Goal: Task Accomplishment & Management: Manage account settings

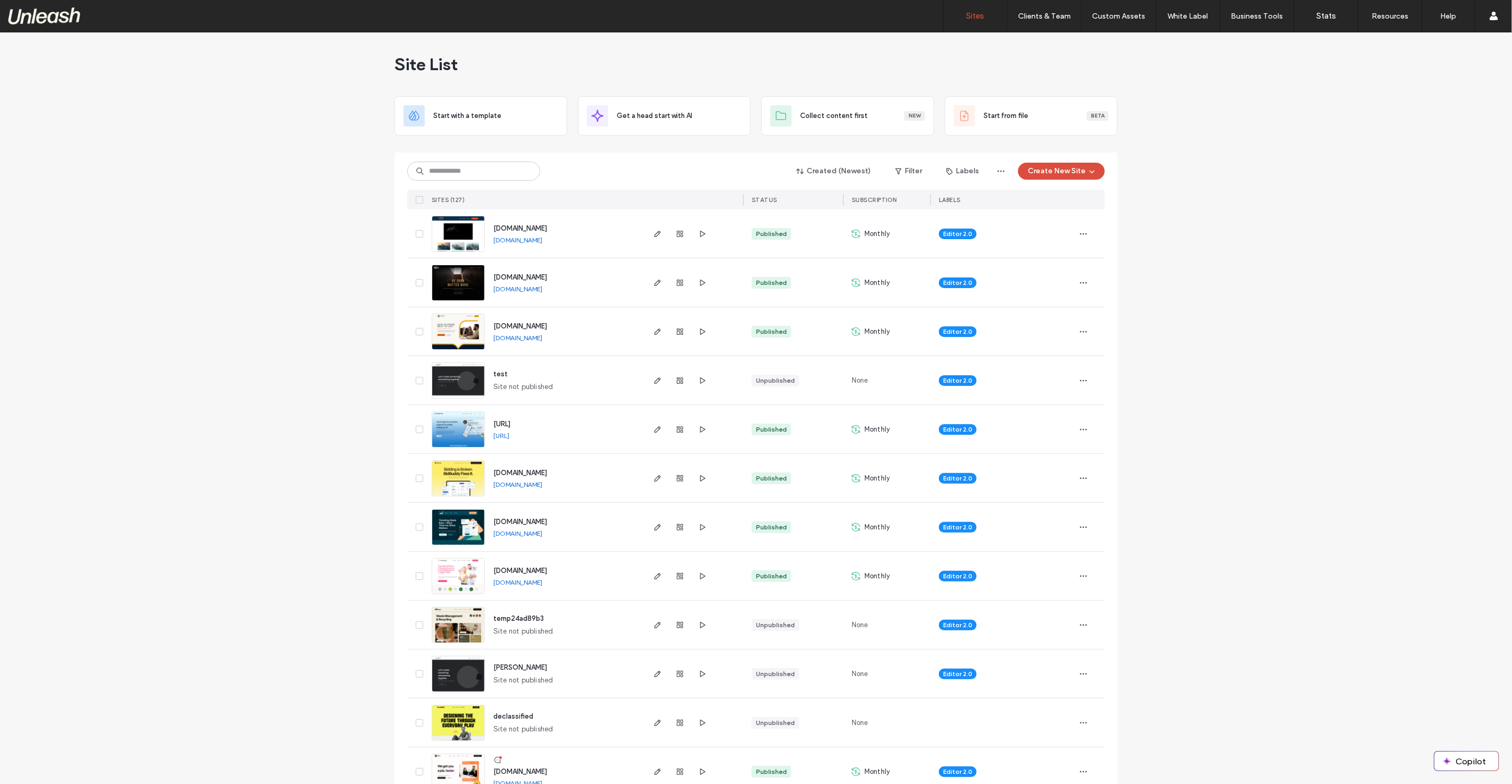
click at [654, 474] on icon "button" at bounding box center [657, 478] width 8 height 8
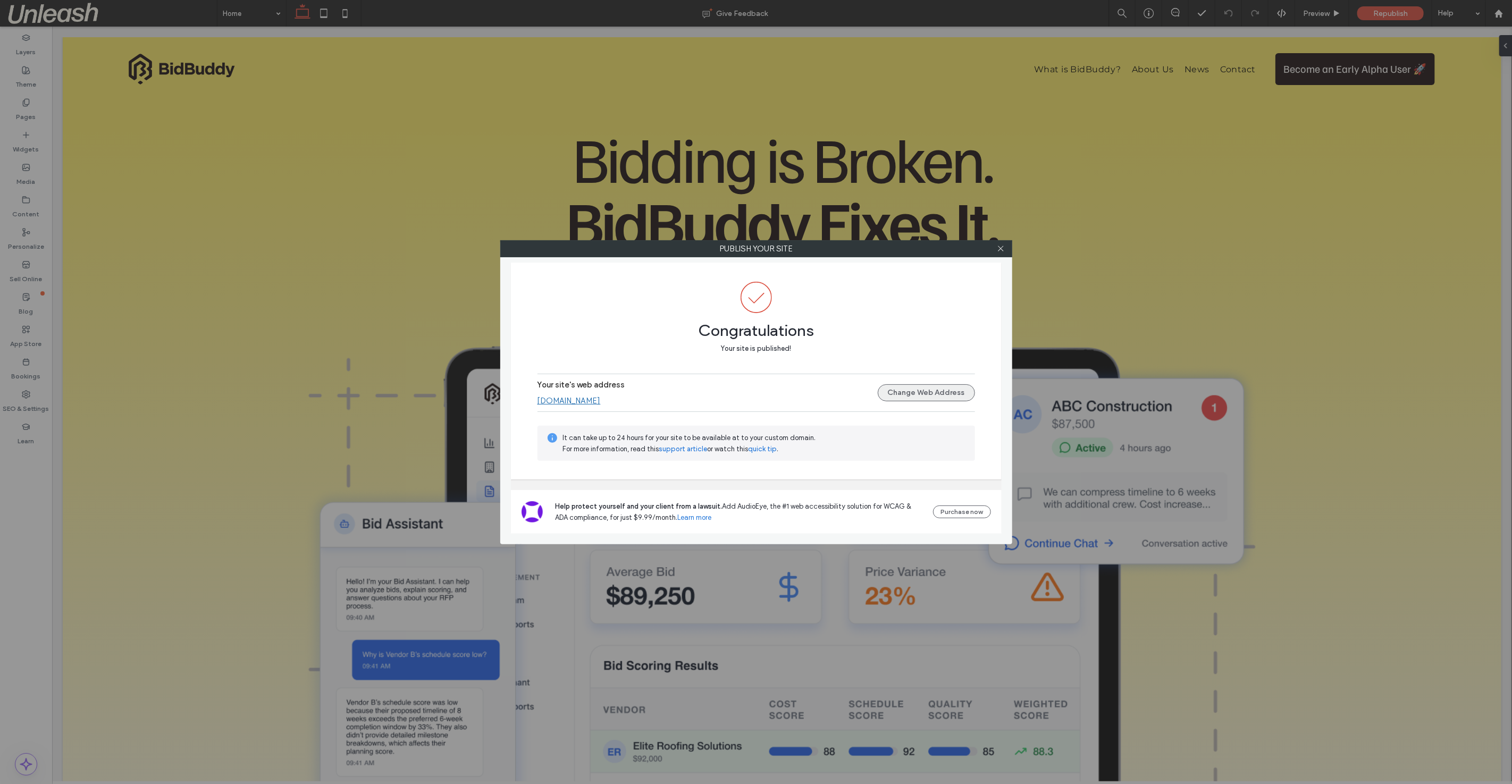
click at [932, 395] on button "Change Web Address" at bounding box center [926, 393] width 97 height 17
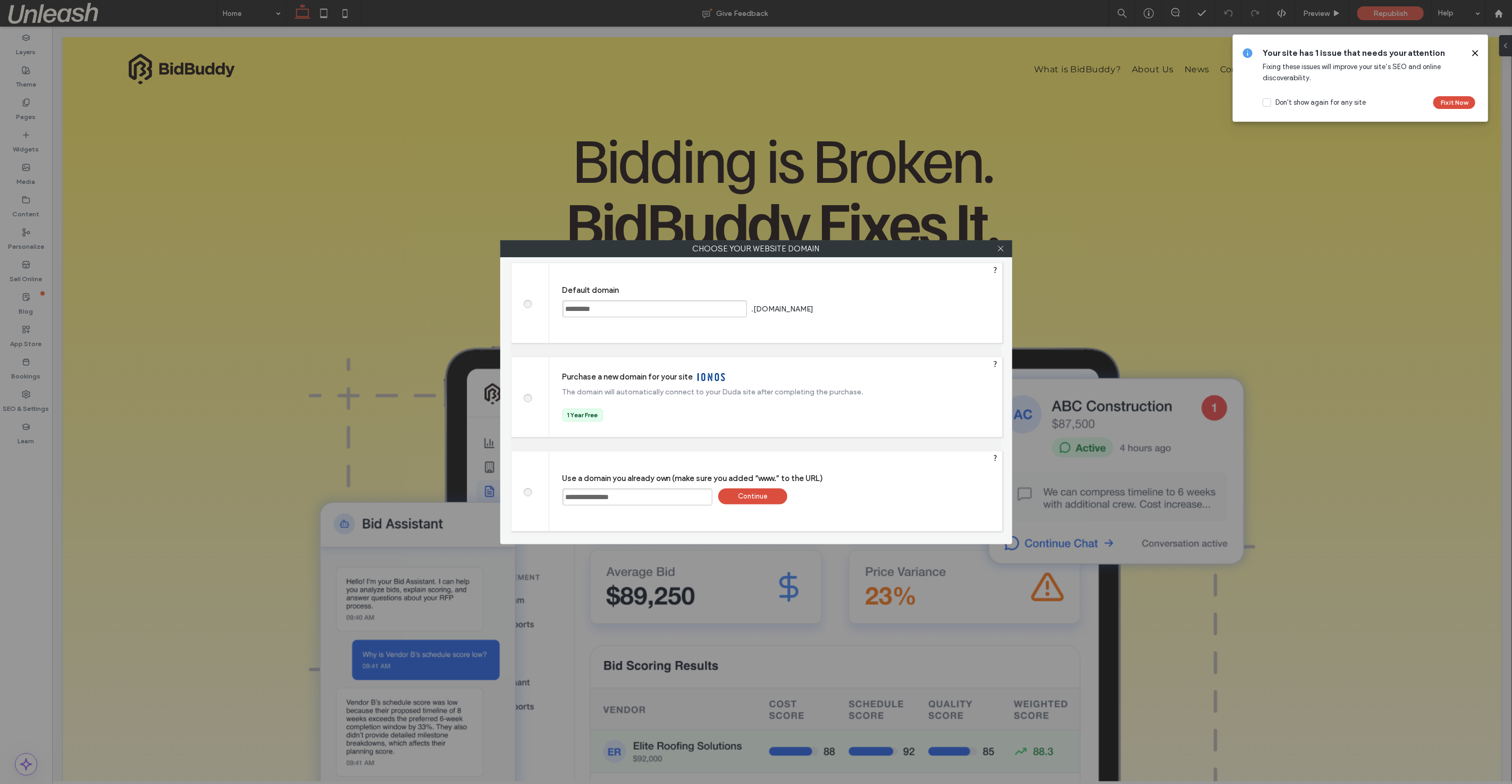
click at [745, 498] on div "Continue" at bounding box center [752, 496] width 69 height 16
